Goal: Check status: Check status

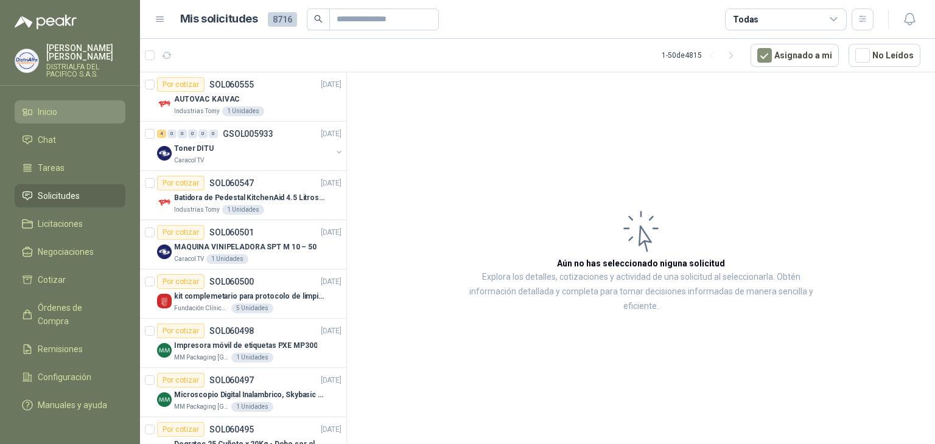
click at [91, 103] on link "Inicio" at bounding box center [70, 111] width 111 height 23
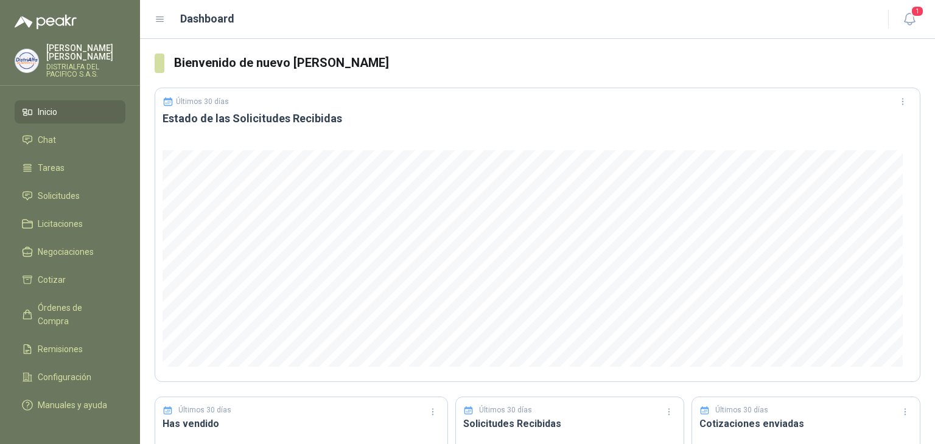
click at [930, 18] on header "Dashboard 1" at bounding box center [537, 19] width 795 height 39
click at [923, 18] on header "Dashboard 1" at bounding box center [537, 19] width 795 height 39
click at [912, 19] on icon "button" at bounding box center [909, 19] width 15 height 15
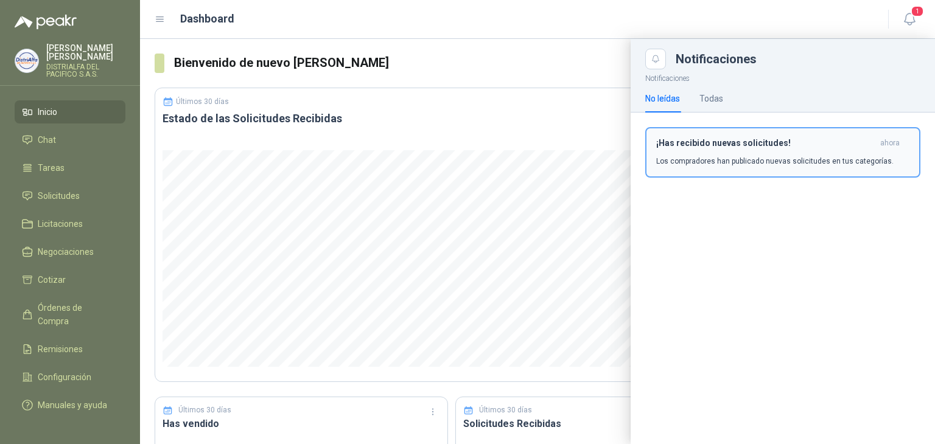
click at [714, 147] on h3 "¡Has recibido nuevas solicitudes!" at bounding box center [765, 143] width 219 height 10
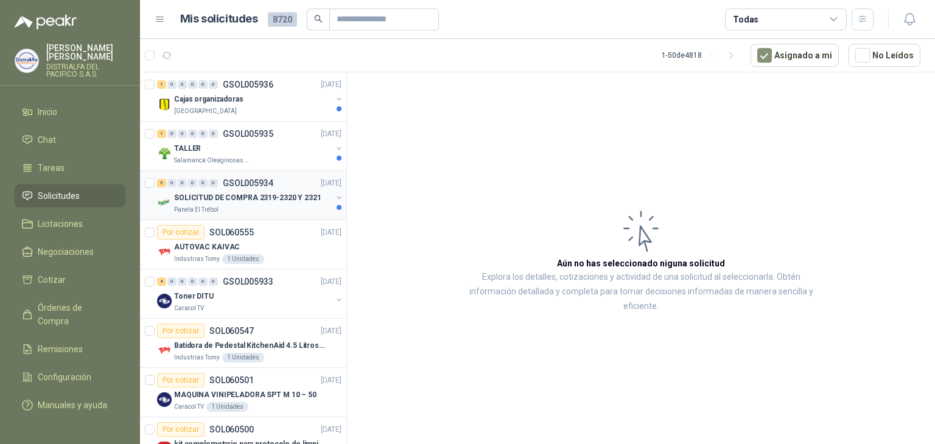
click at [285, 203] on div "SOLICITUD DE COMPRA 2319-2320 Y 2321" at bounding box center [253, 197] width 158 height 15
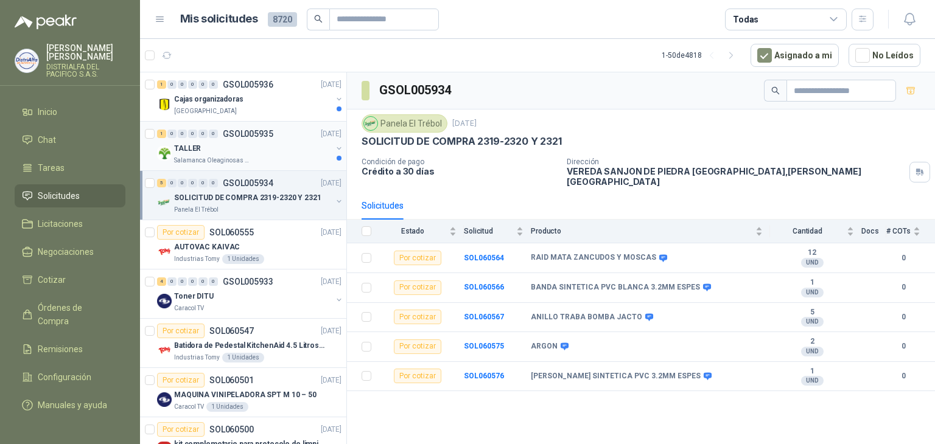
click at [289, 157] on div "Salamanca Oleaginosas SAS" at bounding box center [253, 161] width 158 height 10
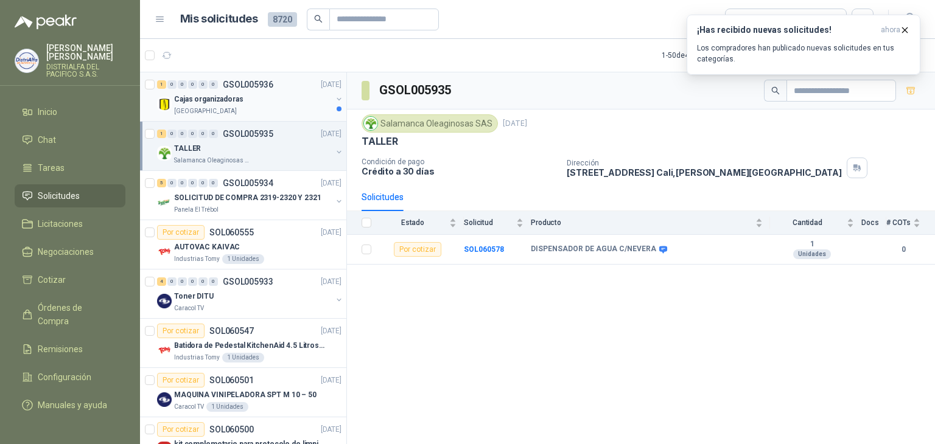
click at [290, 92] on div "Cajas organizadoras" at bounding box center [253, 99] width 158 height 15
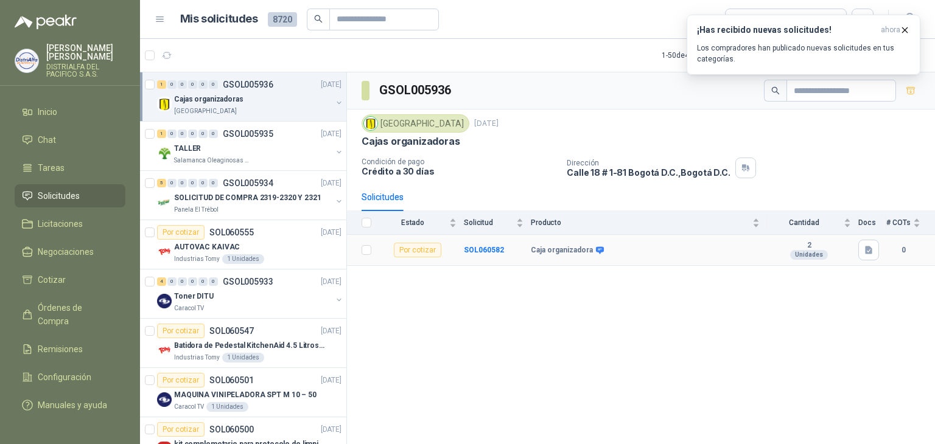
click at [566, 251] on b "Caja organizadora" at bounding box center [562, 251] width 62 height 10
click at [486, 249] on b "SOL060582" at bounding box center [484, 250] width 40 height 9
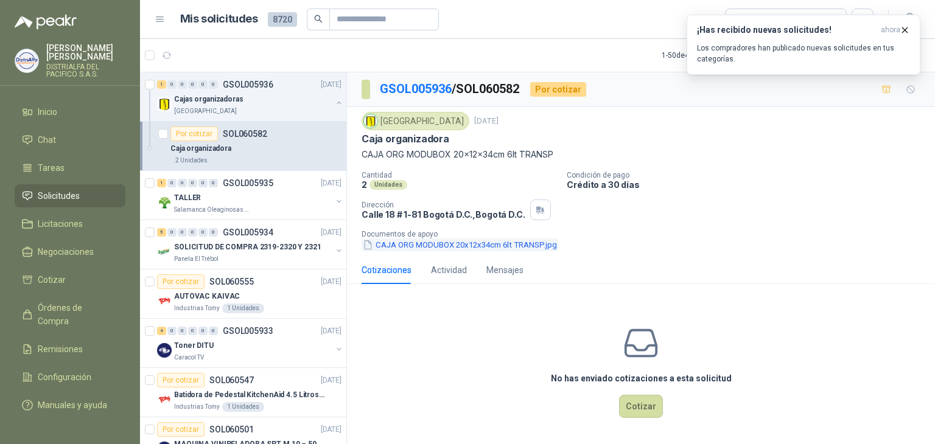
click at [428, 240] on button "CAJA ORG MODUBOX 20x12x34cm 6lt TRANSP.jpg" at bounding box center [459, 245] width 197 height 13
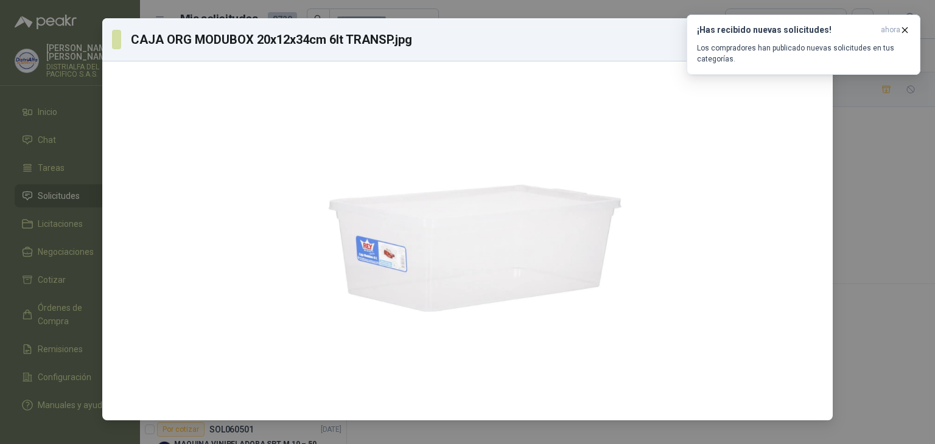
click at [852, 203] on div "CAJA ORG MODUBOX 20x12x34cm 6lt TRANSP.jpg Descargar" at bounding box center [467, 222] width 935 height 444
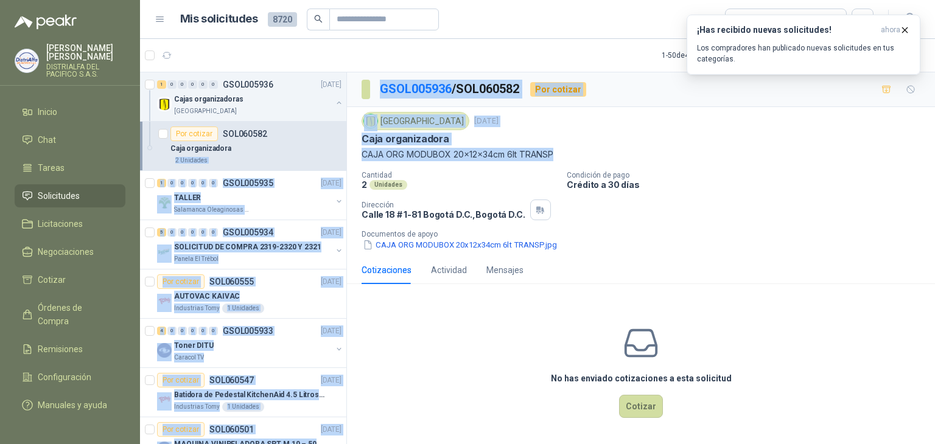
drag, startPoint x: 557, startPoint y: 152, endPoint x: 309, endPoint y: 152, distance: 248.9
click at [309, 152] on div "1 0 0 0 0 0 GSOL005936 [DATE] Cajas organizadoras [GEOGRAPHIC_DATA] Por cotizar…" at bounding box center [537, 260] width 795 height 377
click at [526, 150] on p "CAJA ORG MODUBOX 20x12x34cm 6lt TRANSP" at bounding box center [640, 154] width 559 height 13
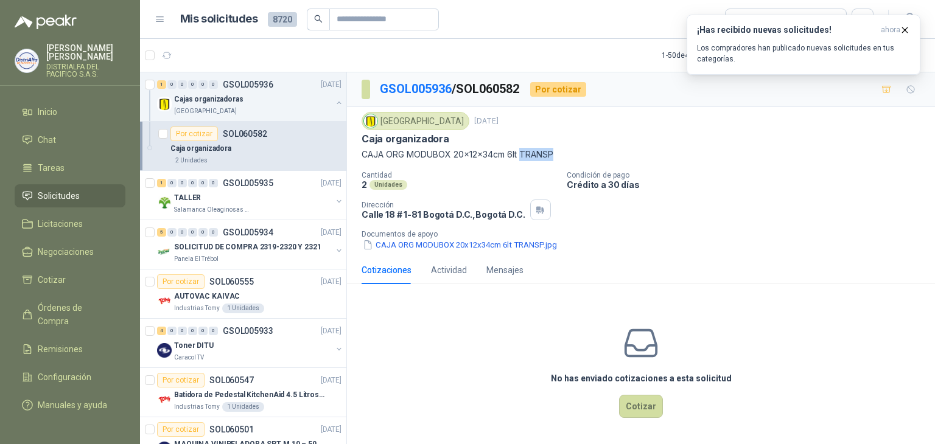
click at [526, 150] on p "CAJA ORG MODUBOX 20x12x34cm 6lt TRANSP" at bounding box center [640, 154] width 559 height 13
click at [253, 108] on div "[GEOGRAPHIC_DATA]" at bounding box center [253, 111] width 158 height 10
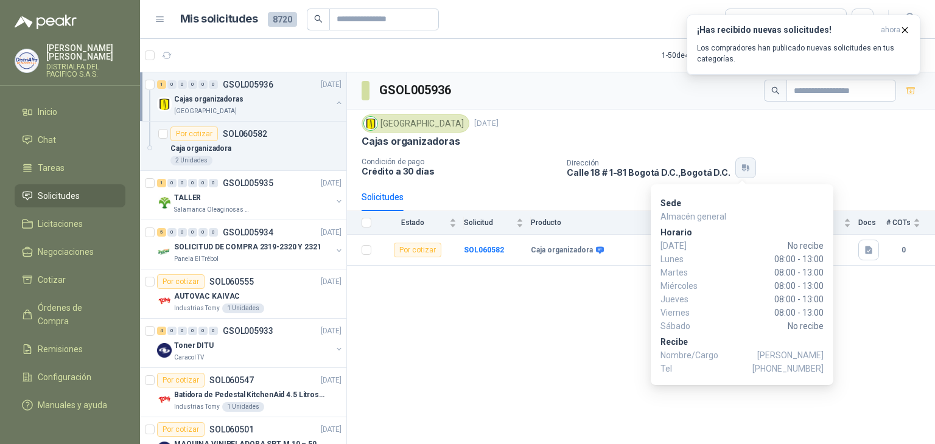
click at [741, 167] on icon "button" at bounding box center [746, 168] width 10 height 10
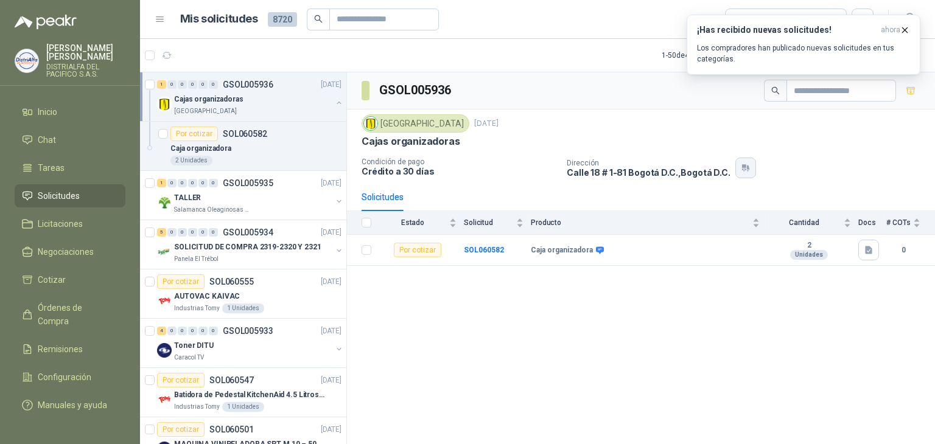
click at [747, 166] on icon "button" at bounding box center [748, 168] width 2 height 5
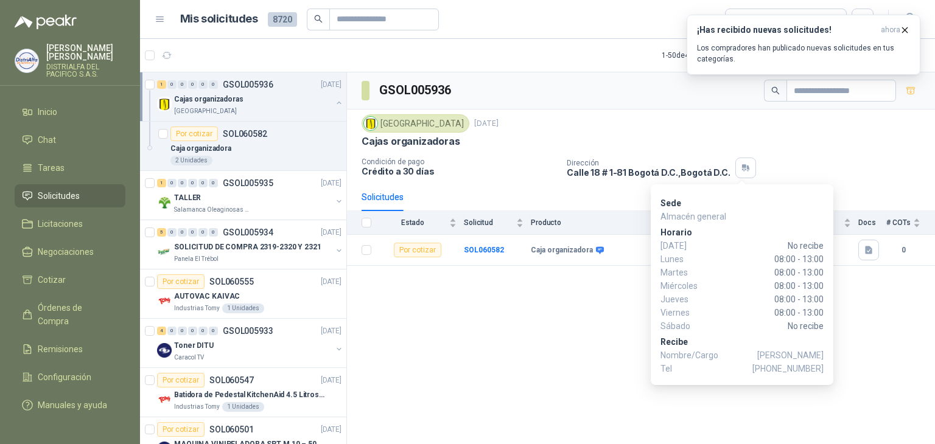
click at [776, 371] on span "[PHONE_NUMBER]" at bounding box center [787, 368] width 71 height 13
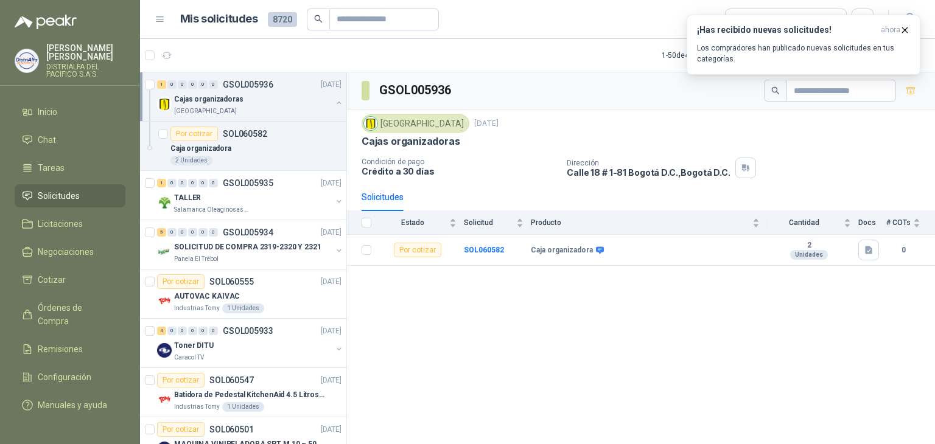
click at [367, 125] on img at bounding box center [370, 123] width 13 height 13
click at [901, 28] on icon "button" at bounding box center [904, 30] width 10 height 10
